Goal: Task Accomplishment & Management: Use online tool/utility

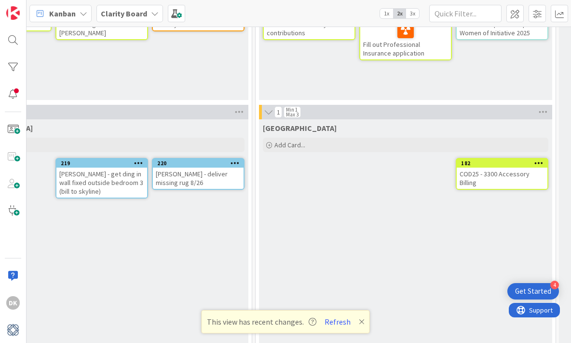
scroll to position [867, 584]
click at [11, 133] on span at bounding box center [12, 129] width 19 height 19
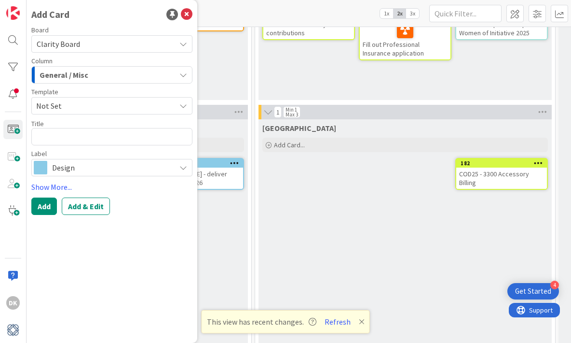
type textarea "x"
type textarea "N"
type textarea "x"
type textarea "R"
type textarea "x"
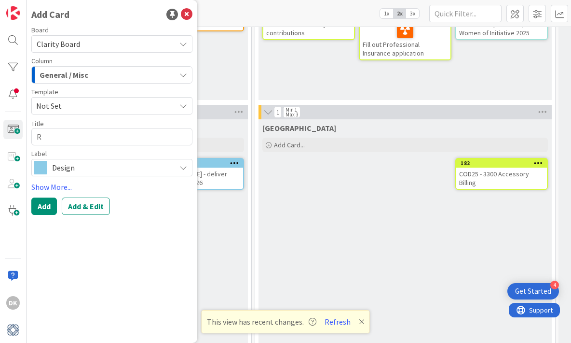
type textarea "Ru"
type textarea "x"
type textarea "Rug"
type textarea "x"
type textarea "Rug"
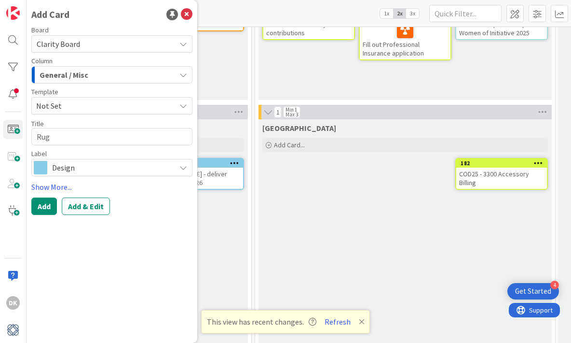
type textarea "x"
type textarea "Rug S"
type textarea "x"
type textarea "Rug Sa"
type textarea "x"
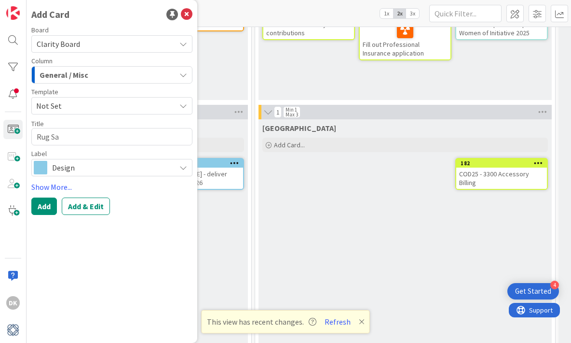
type textarea "Rug Sam"
type textarea "x"
type textarea "Rug Samp"
type textarea "x"
type textarea "Rug Sampl"
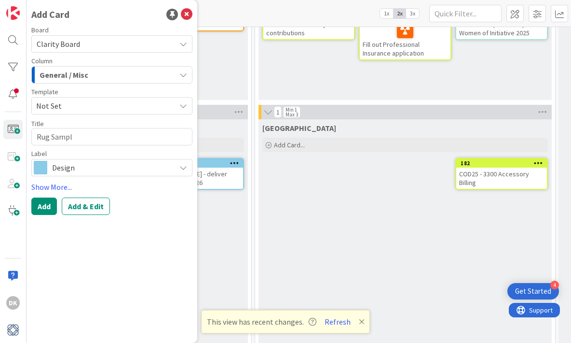
type textarea "x"
type textarea "Rug Sample"
type textarea "x"
type textarea "Rug Sample R"
type textarea "x"
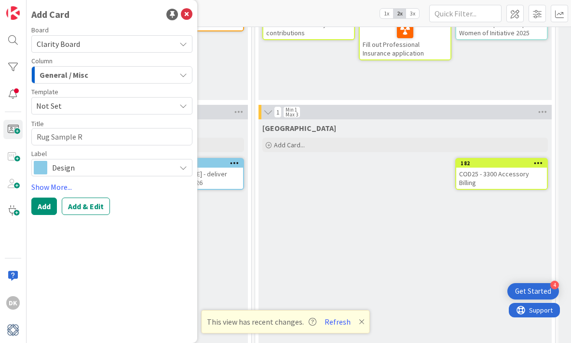
type textarea "Rug Sample Re"
type textarea "x"
type textarea "Rug Sample Ret"
type textarea "x"
type textarea "Rug Sample Retu"
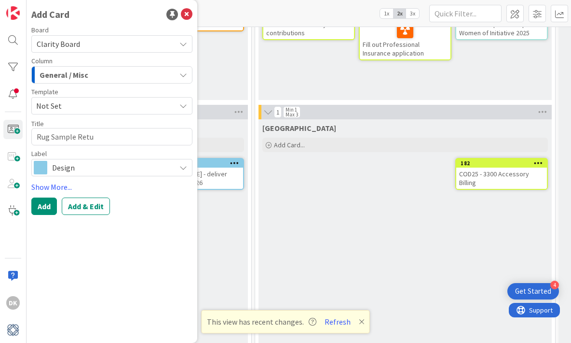
type textarea "x"
type textarea "Rug Sample Retur"
type textarea "x"
type textarea "Rug Sample Return"
click at [134, 71] on div "General / Misc" at bounding box center [106, 74] width 139 height 15
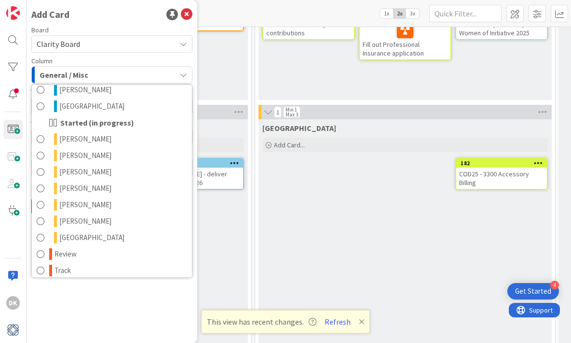
scroll to position [505, 0]
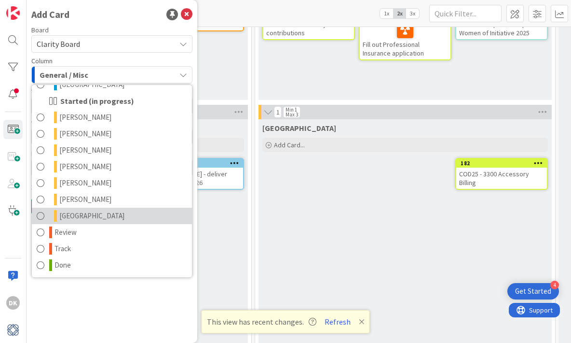
click at [141, 213] on link "[GEOGRAPHIC_DATA]" at bounding box center [112, 216] width 160 height 16
type textarea "x"
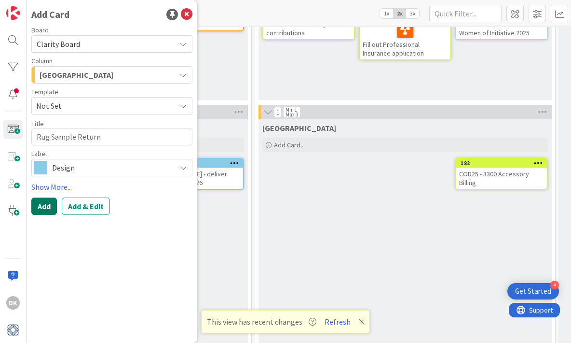
click at [47, 208] on button "Add" at bounding box center [44, 205] width 26 height 17
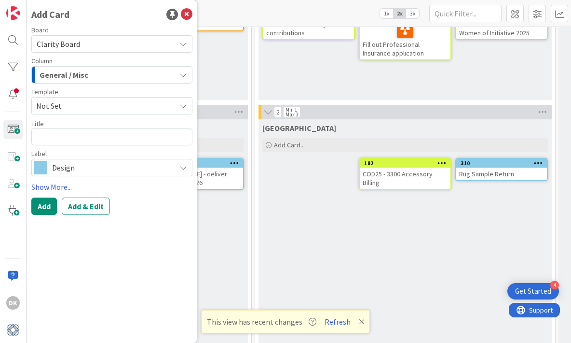
click at [435, 129] on div "[GEOGRAPHIC_DATA]" at bounding box center [406, 128] width 286 height 10
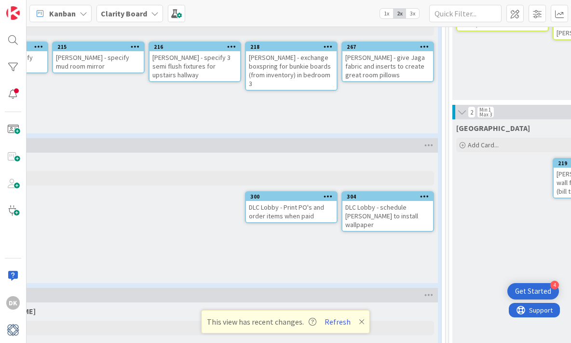
scroll to position [867, 0]
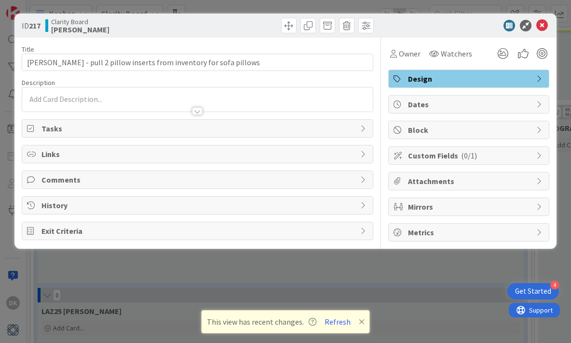
click at [225, 283] on div "ID 217 Clarity Board Gina Title 61 / 128 GULLA - pull 2 pillow inserts from inv…" at bounding box center [285, 171] width 571 height 343
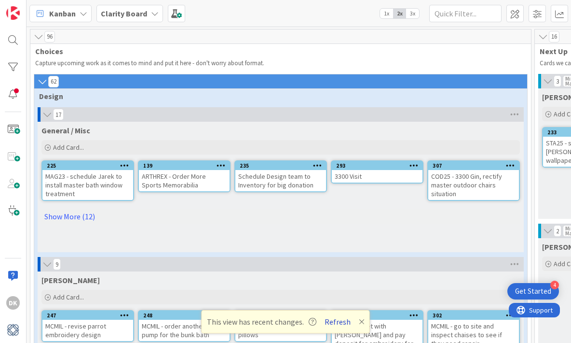
click at [343, 320] on button "Refresh" at bounding box center [337, 321] width 33 height 13
